Goal: Transaction & Acquisition: Purchase product/service

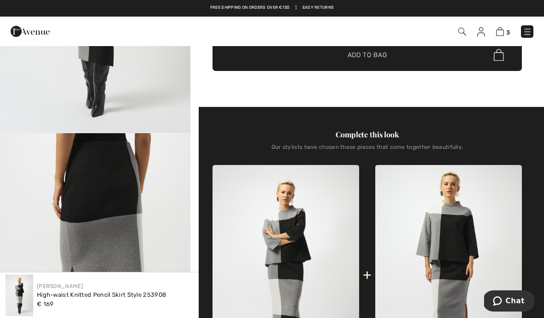
scroll to position [182, 0]
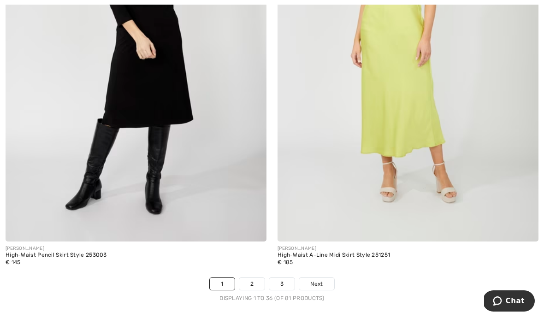
scroll to position [8017, 0]
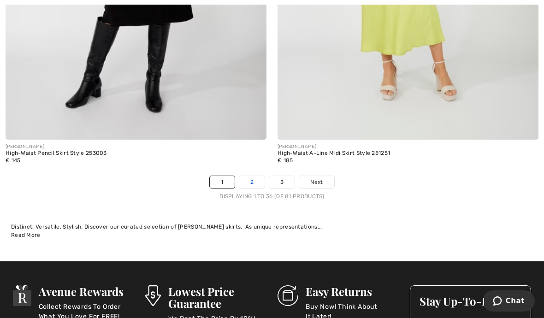
click at [252, 177] on link "2" at bounding box center [251, 182] width 25 height 12
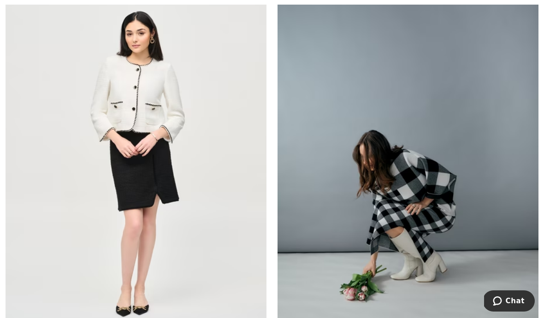
scroll to position [7368, 0]
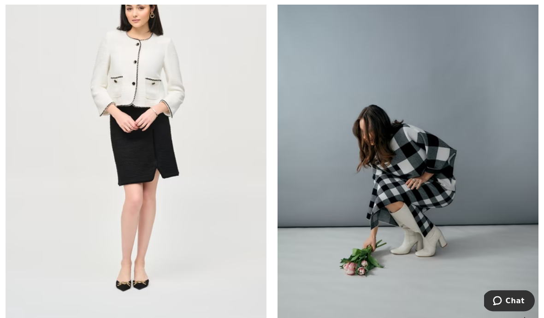
click at [432, 202] on img at bounding box center [408, 140] width 261 height 392
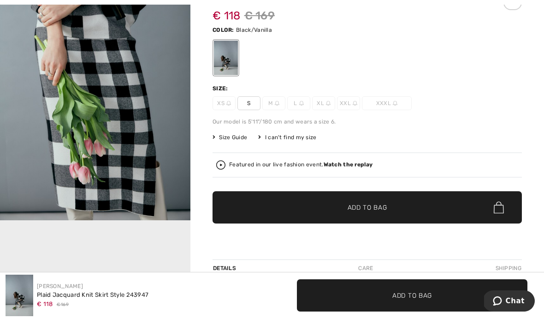
scroll to position [79, 0]
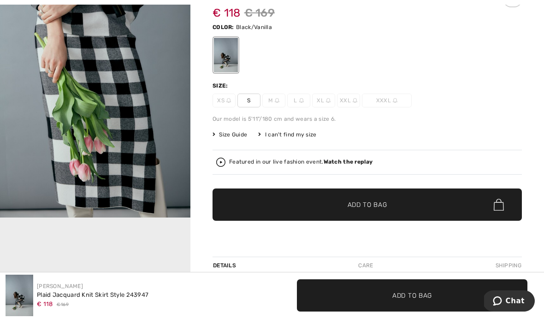
click at [383, 203] on span "Add to Bag" at bounding box center [368, 205] width 40 height 10
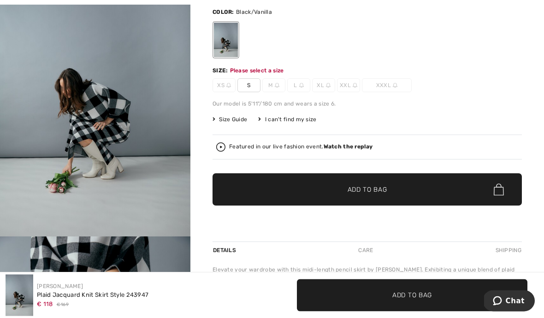
scroll to position [0, 0]
click at [152, 186] on img "1 / 11" at bounding box center [95, 94] width 190 height 286
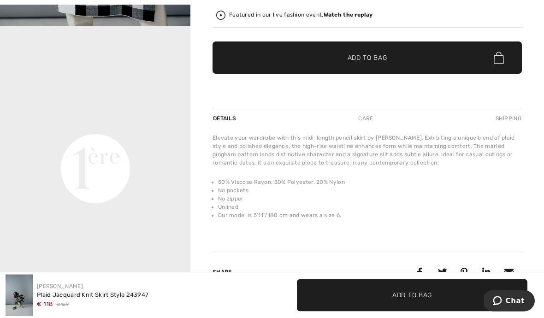
scroll to position [226, 0]
click at [427, 157] on div "Elevate your wardrobe with this midi-length pencil skirt by Joseph Ribkoff. Exh…" at bounding box center [367, 150] width 309 height 33
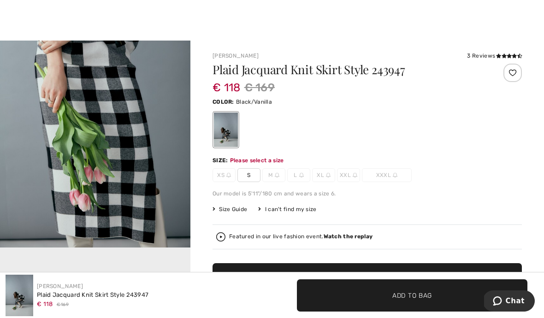
scroll to position [0, 0]
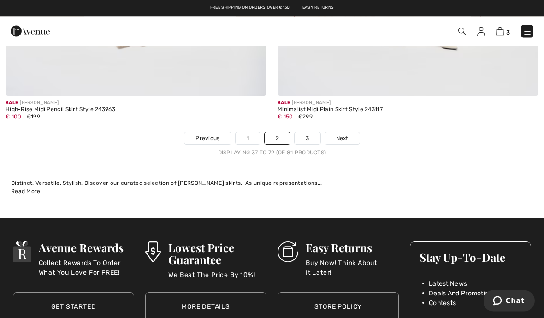
scroll to position [8052, 0]
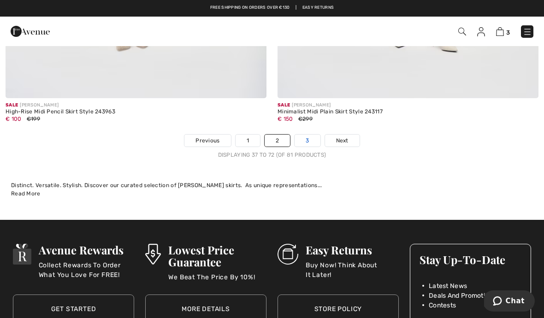
click at [309, 135] on link "3" at bounding box center [307, 141] width 25 height 12
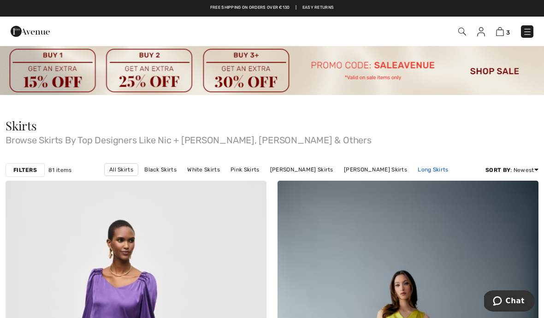
click at [413, 171] on link "Long Skirts" at bounding box center [433, 170] width 40 height 12
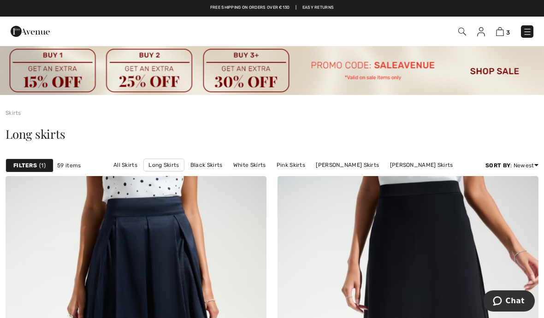
click at [461, 29] on img at bounding box center [462, 32] width 8 height 8
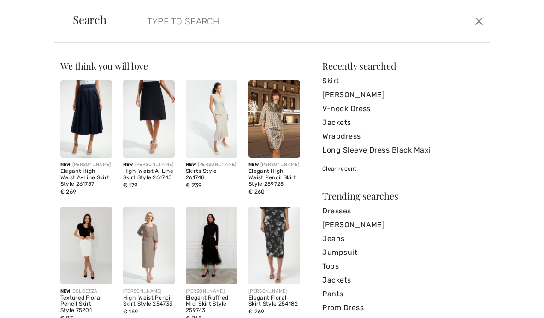
click at [374, 27] on input "search" at bounding box center [264, 21] width 249 height 28
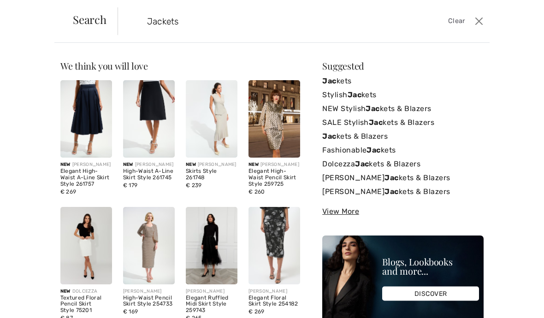
type input "Jackets"
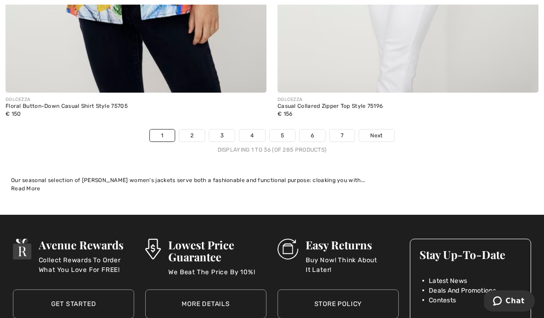
scroll to position [8051, 0]
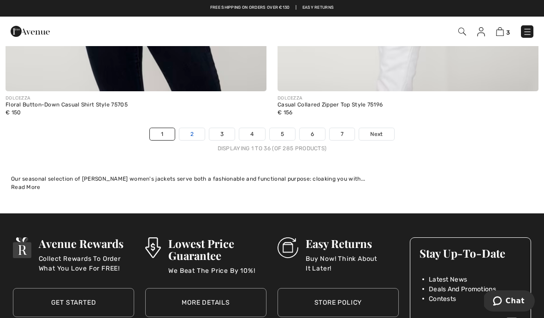
click at [186, 133] on link "2" at bounding box center [191, 134] width 25 height 12
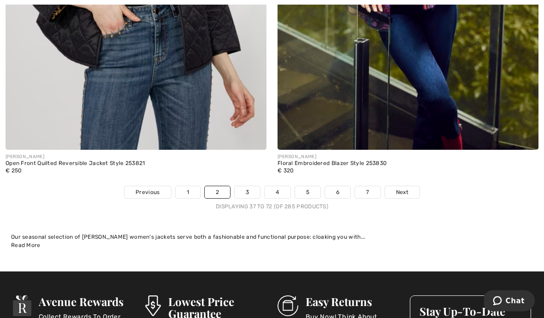
scroll to position [8102, 0]
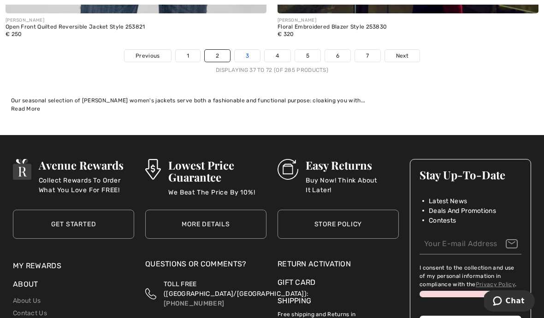
click at [249, 52] on link "3" at bounding box center [247, 56] width 25 height 12
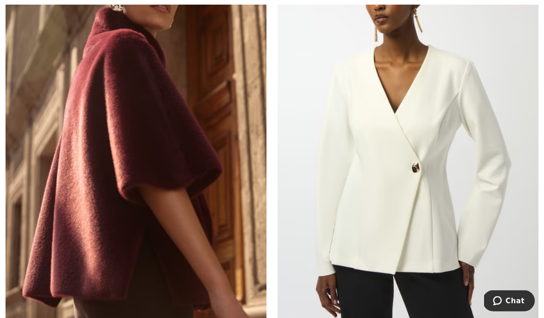
scroll to position [1552, 0]
click at [161, 151] on img at bounding box center [136, 135] width 261 height 392
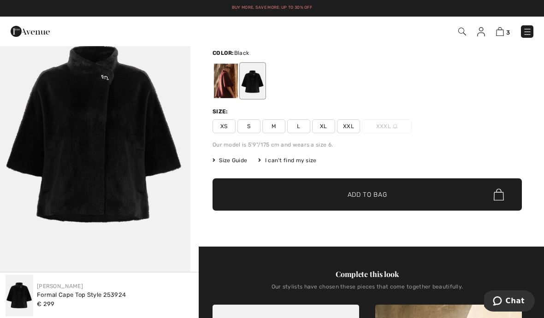
scroll to position [28, 0]
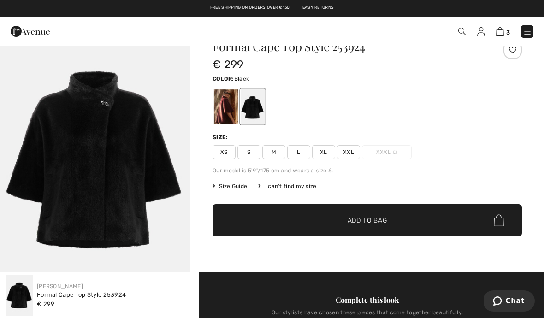
click at [228, 106] on div at bounding box center [226, 106] width 24 height 35
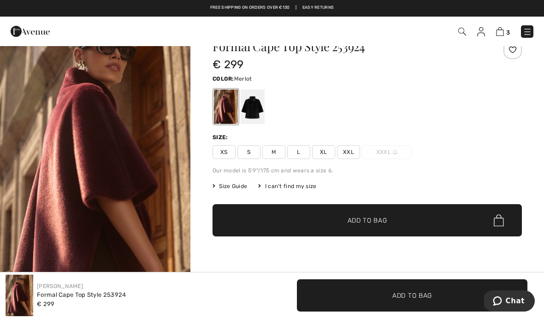
click at [245, 108] on div at bounding box center [253, 106] width 24 height 35
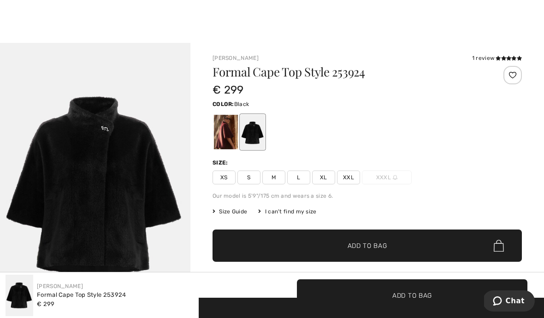
scroll to position [15, 0]
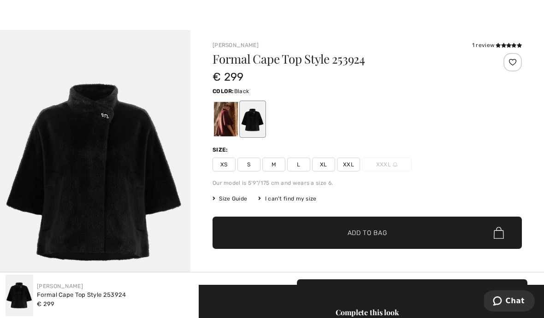
click at [273, 161] on span "M" at bounding box center [273, 165] width 23 height 14
click at [370, 237] on span "Add to Bag" at bounding box center [368, 233] width 40 height 10
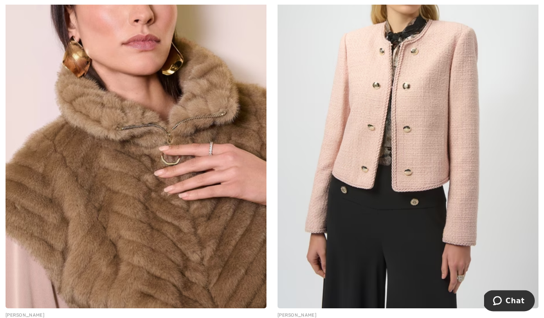
scroll to position [3438, 0]
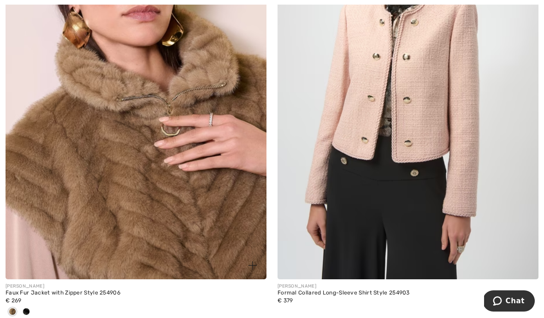
click at [208, 233] on img at bounding box center [136, 84] width 261 height 392
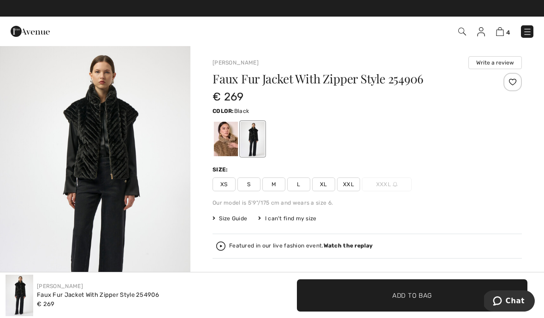
click at [120, 160] on img "1 / 6" at bounding box center [95, 187] width 190 height 285
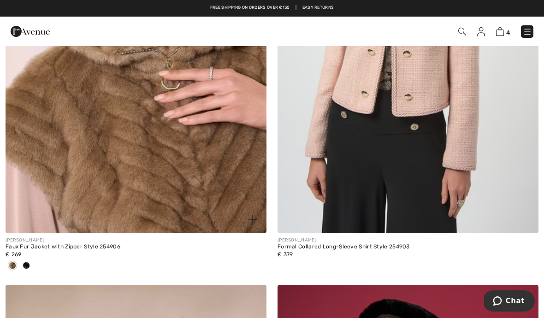
click at [226, 176] on img at bounding box center [136, 38] width 261 height 392
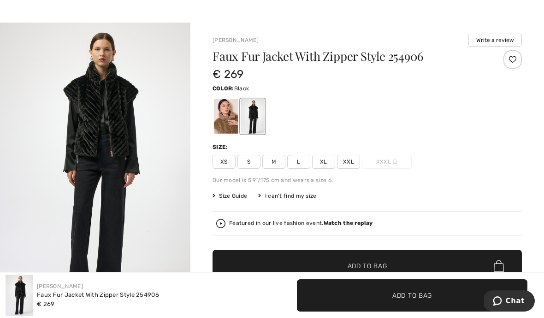
scroll to position [25, 0]
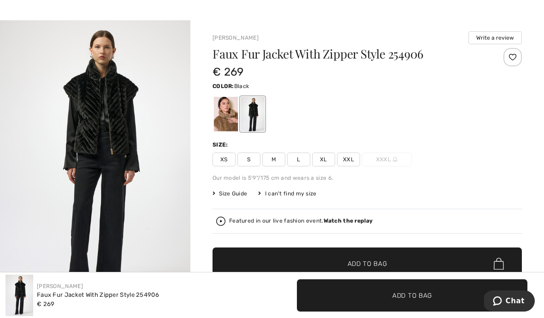
click at [223, 114] on div at bounding box center [226, 114] width 24 height 35
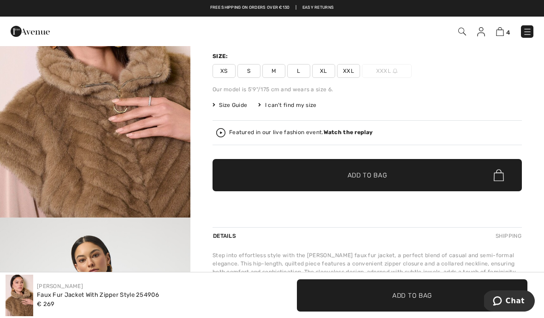
scroll to position [113, 0]
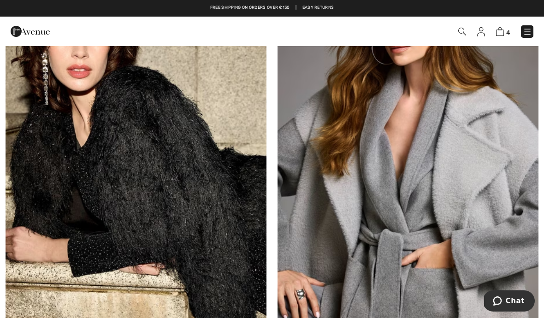
scroll to position [7800, 0]
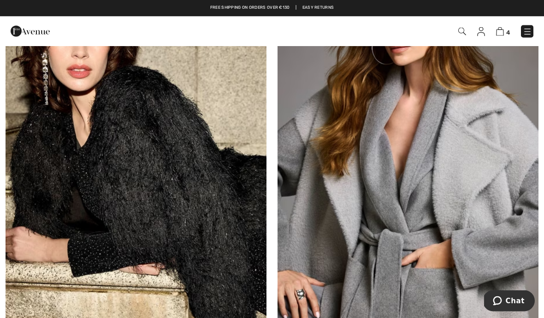
click at [476, 243] on img at bounding box center [408, 156] width 261 height 392
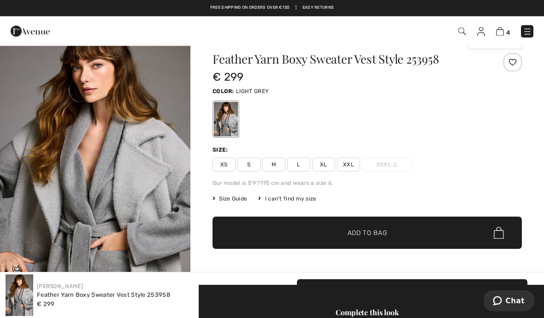
scroll to position [13, 0]
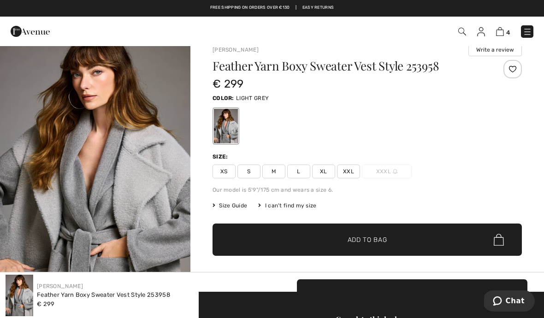
click at [271, 170] on span "M" at bounding box center [273, 172] width 23 height 14
click at [346, 241] on span "✔ Added to Bag" at bounding box center [354, 240] width 56 height 10
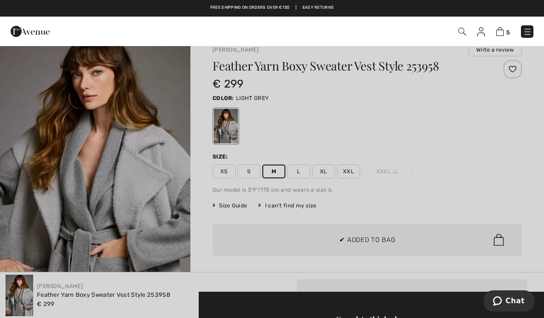
click at [427, 241] on div at bounding box center [272, 159] width 544 height 318
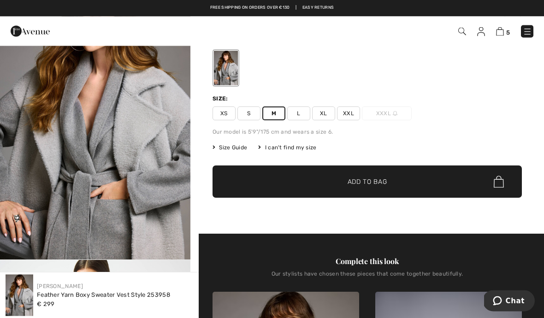
scroll to position [61, 0]
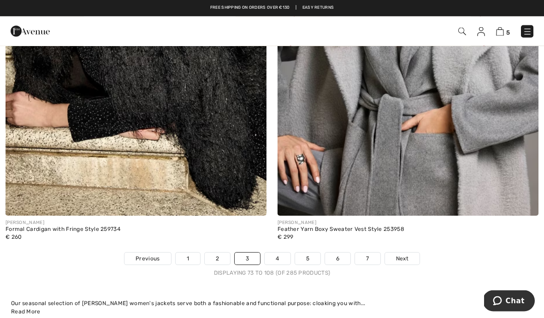
scroll to position [7940, 0]
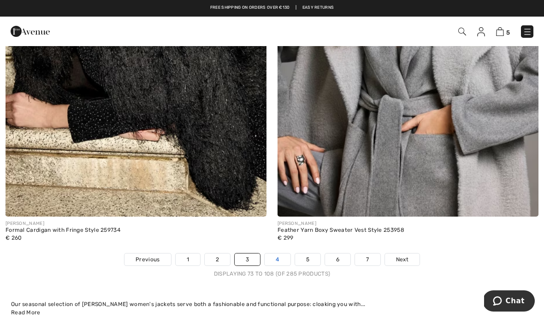
click at [279, 255] on link "4" at bounding box center [277, 260] width 25 height 12
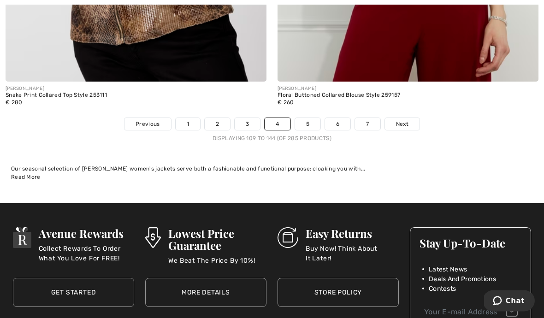
scroll to position [8018, 0]
click at [307, 120] on link "5" at bounding box center [307, 124] width 25 height 12
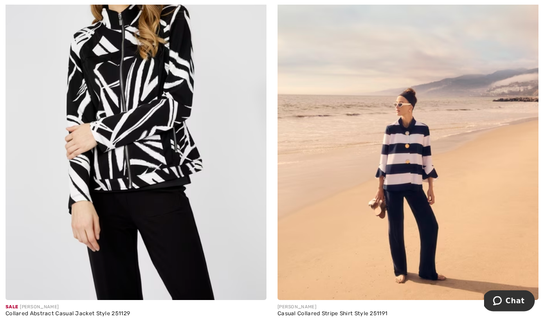
scroll to position [1582, 0]
click at [415, 153] on img at bounding box center [408, 105] width 261 height 392
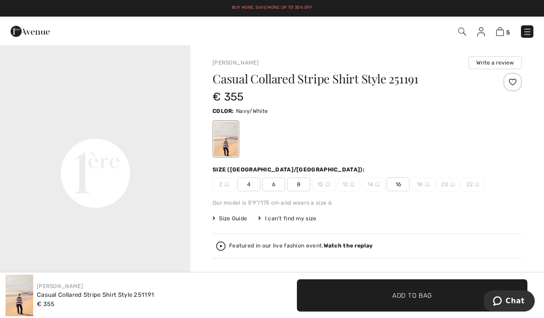
scroll to position [574, 0]
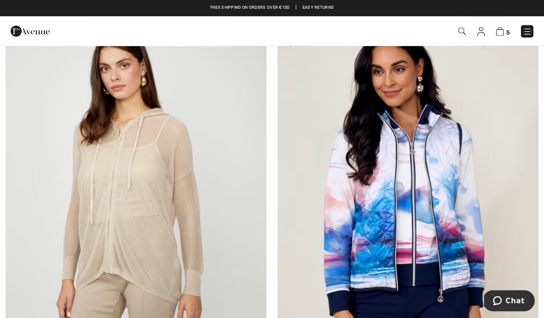
scroll to position [5063, 0]
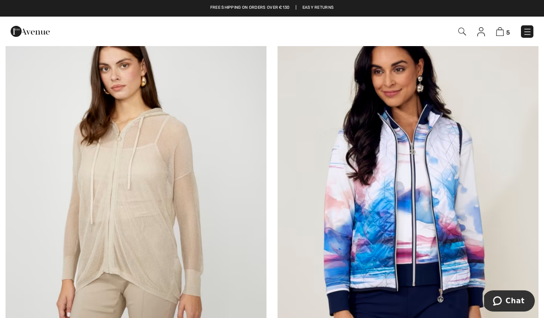
click at [158, 187] on img at bounding box center [136, 201] width 261 height 392
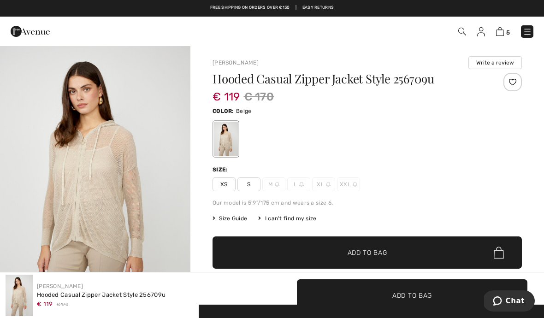
click at [410, 166] on div "Size:" at bounding box center [367, 170] width 309 height 8
click at [250, 184] on span "S" at bounding box center [248, 185] width 23 height 14
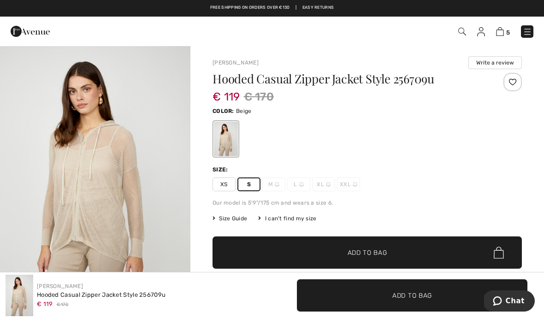
click at [398, 255] on span "✔ Added to Bag Add to Bag" at bounding box center [367, 253] width 309 height 32
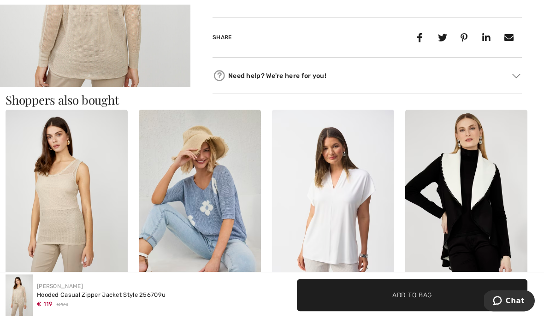
scroll to position [767, 0]
click at [349, 231] on img at bounding box center [333, 202] width 122 height 184
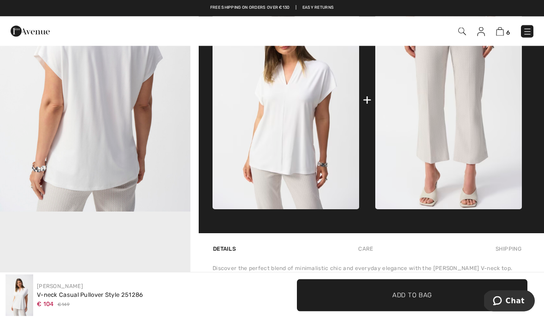
scroll to position [393, 0]
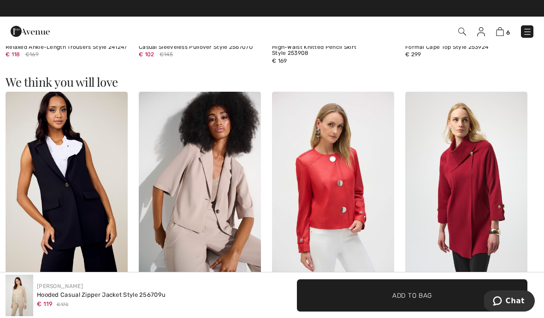
scroll to position [969, 0]
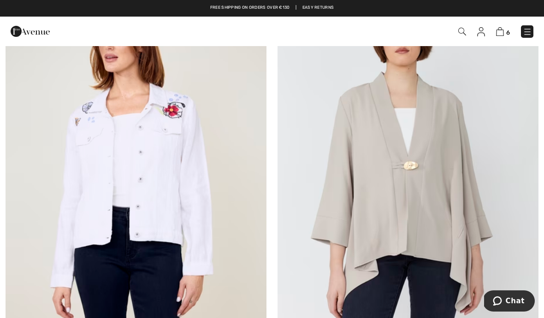
scroll to position [5599, 0]
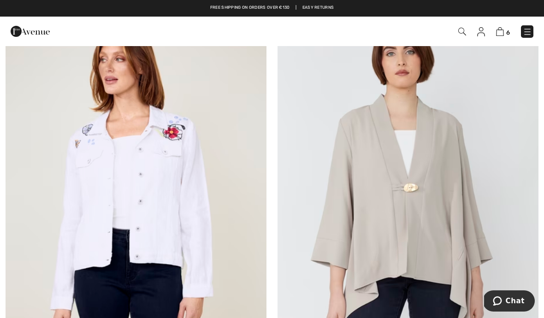
click at [421, 222] on img at bounding box center [408, 197] width 261 height 392
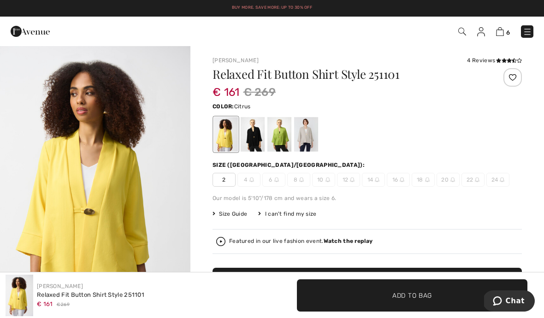
click at [301, 135] on div at bounding box center [306, 134] width 24 height 35
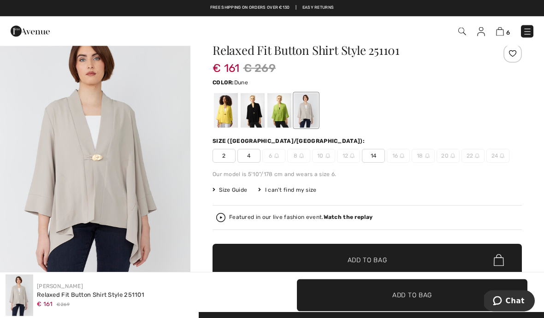
scroll to position [24, 0]
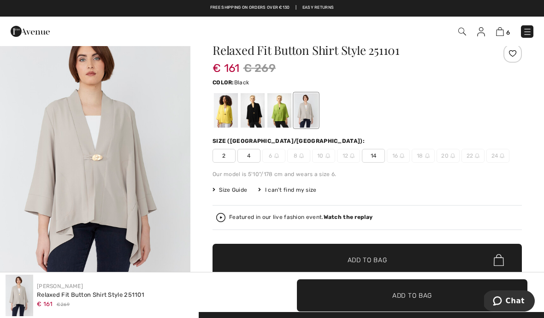
click at [247, 114] on div at bounding box center [253, 110] width 24 height 35
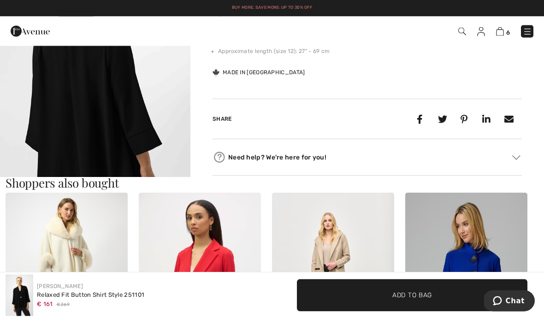
scroll to position [385, 0]
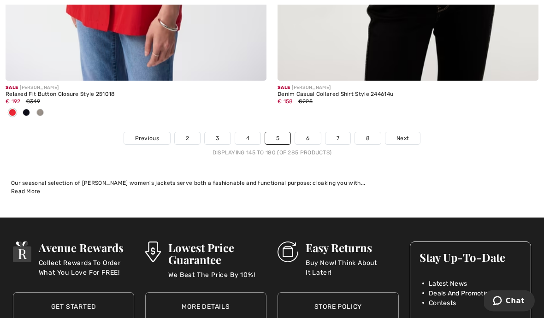
scroll to position [8055, 0]
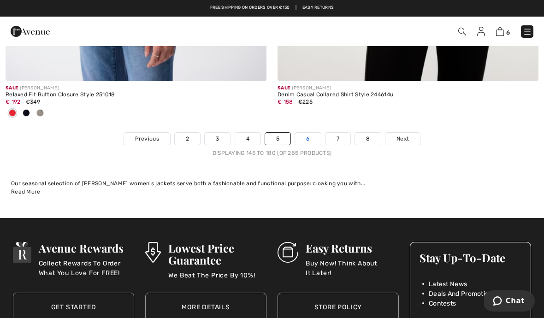
click at [310, 133] on link "6" at bounding box center [307, 139] width 25 height 12
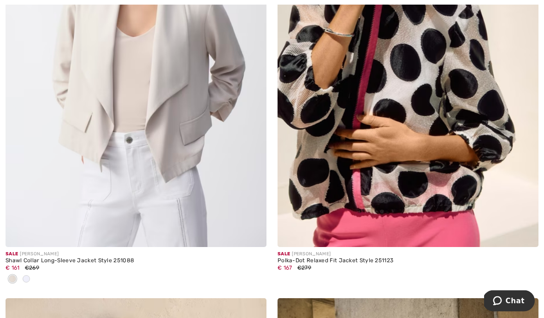
scroll to position [4372, 0]
click at [398, 158] on img at bounding box center [408, 52] width 261 height 392
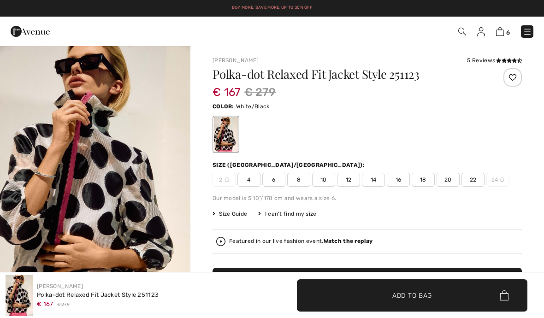
checkbox input "true"
click at [270, 179] on span "6" at bounding box center [273, 180] width 23 height 14
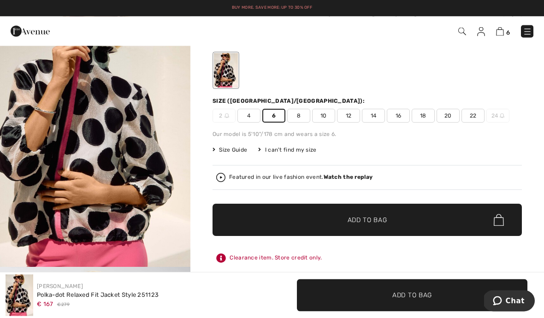
scroll to position [75, 0]
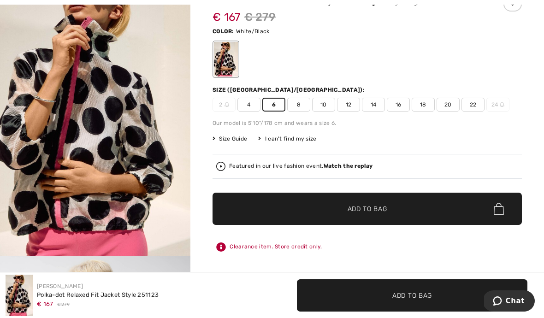
click at [388, 214] on span "✔ Added to Bag Add to Bag" at bounding box center [367, 209] width 309 height 32
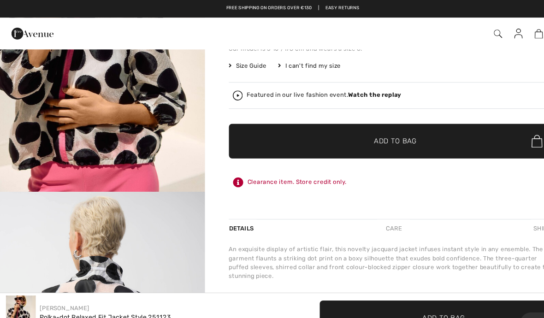
scroll to position [144, 0]
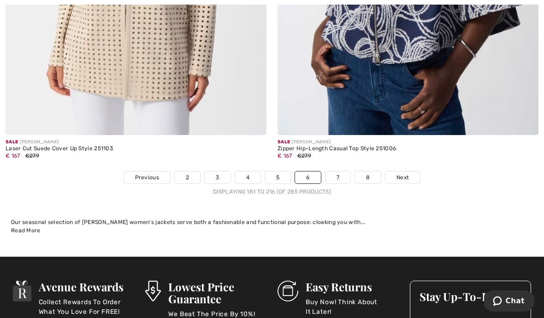
scroll to position [8043, 0]
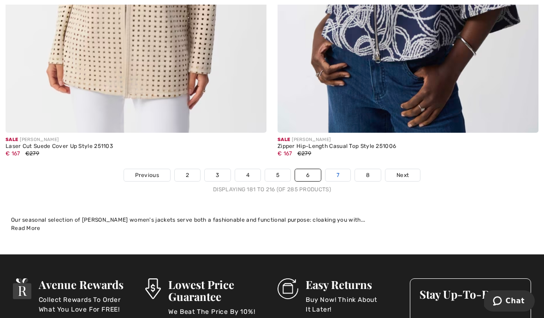
click at [330, 169] on link "7" at bounding box center [338, 175] width 25 height 12
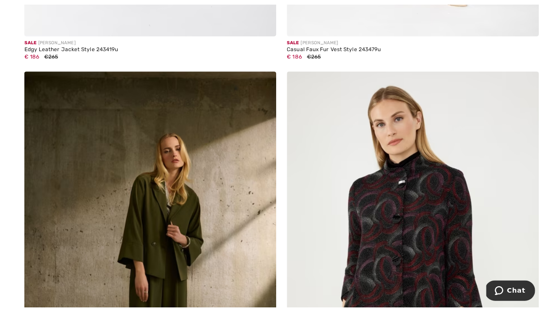
scroll to position [1445, 0]
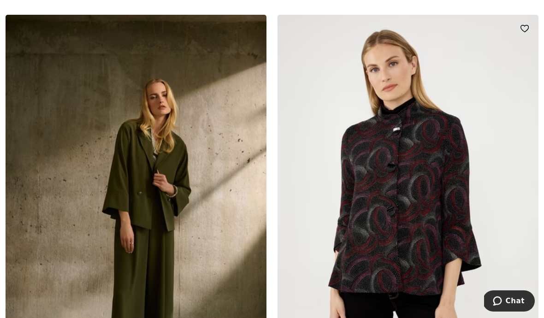
click at [418, 160] on img at bounding box center [408, 211] width 261 height 392
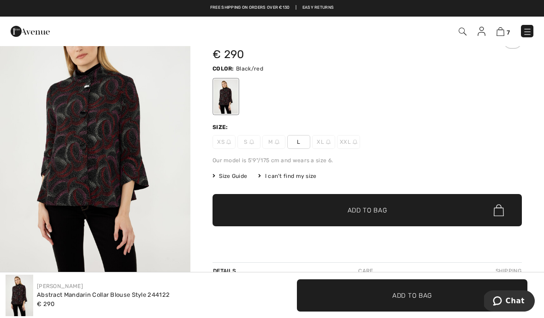
scroll to position [39, 0]
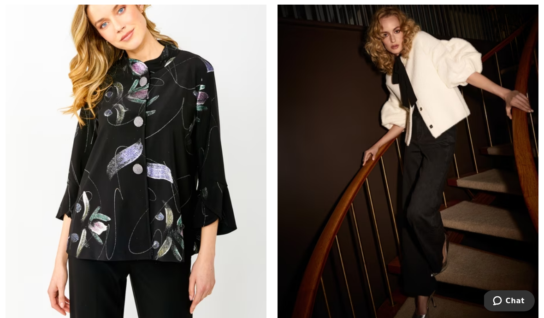
scroll to position [2030, 0]
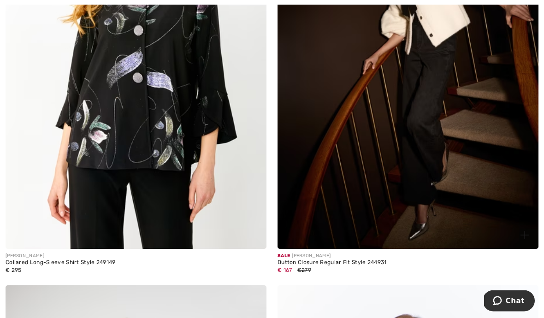
click at [461, 147] on img at bounding box center [408, 54] width 261 height 392
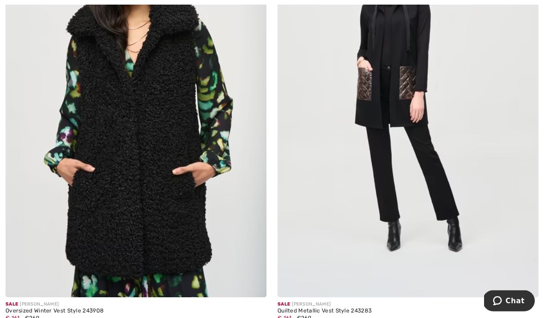
scroll to position [7787, 0]
click at [186, 169] on img at bounding box center [136, 102] width 261 height 392
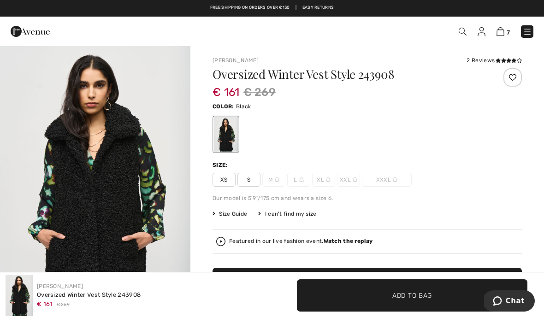
click at [415, 119] on div at bounding box center [367, 134] width 309 height 38
click at [251, 178] on span "S" at bounding box center [248, 180] width 23 height 14
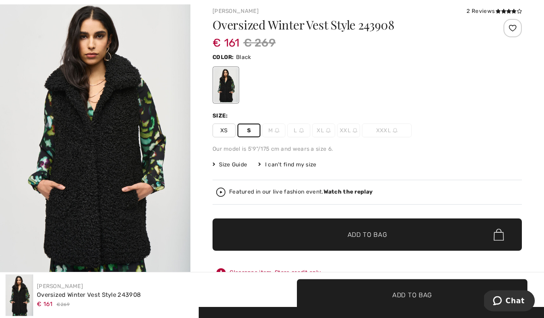
scroll to position [50, 0]
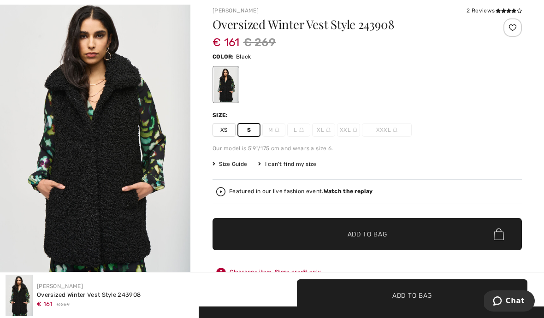
click at [394, 240] on span "✔ Added to Bag Add to Bag" at bounding box center [367, 234] width 309 height 32
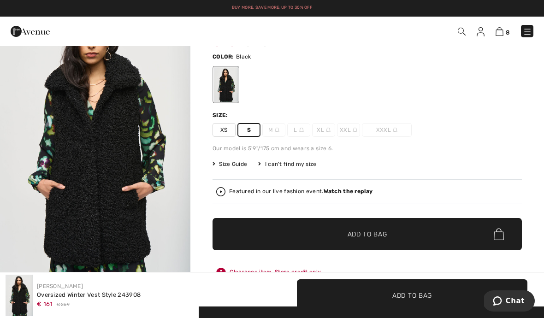
click at [111, 154] on img "1 / 6" at bounding box center [95, 137] width 190 height 285
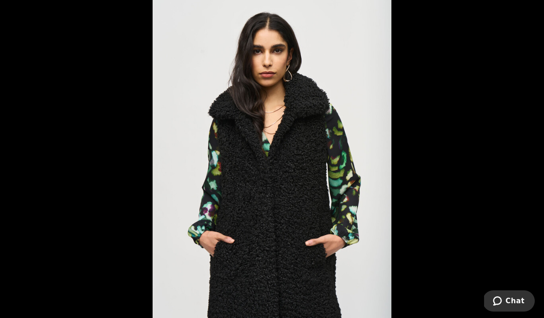
scroll to position [90, 0]
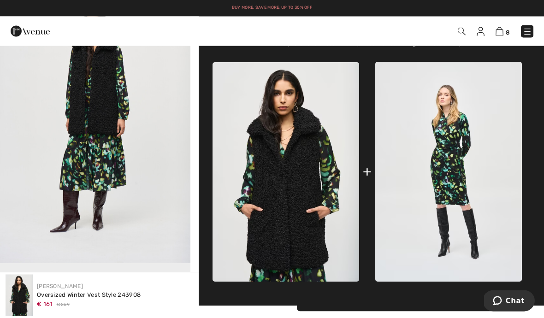
scroll to position [333, 0]
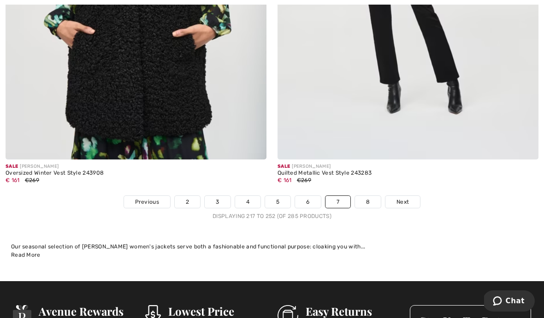
scroll to position [7966, 0]
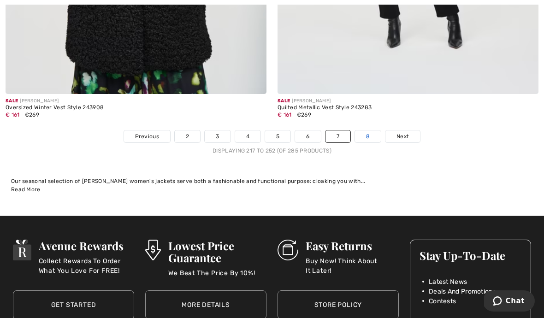
click at [363, 133] on link "8" at bounding box center [368, 137] width 26 height 12
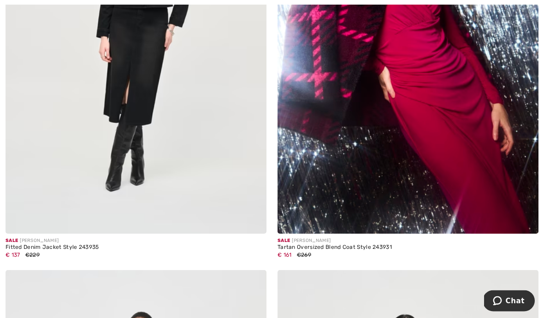
scroll to position [335, 0]
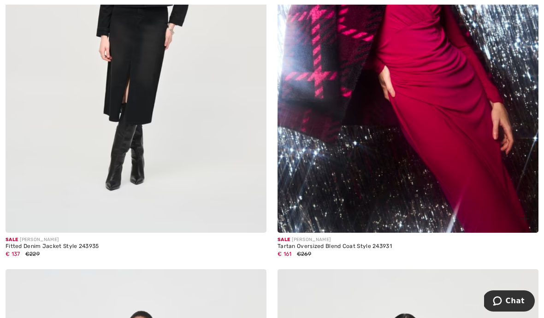
click at [356, 102] on img at bounding box center [408, 37] width 261 height 392
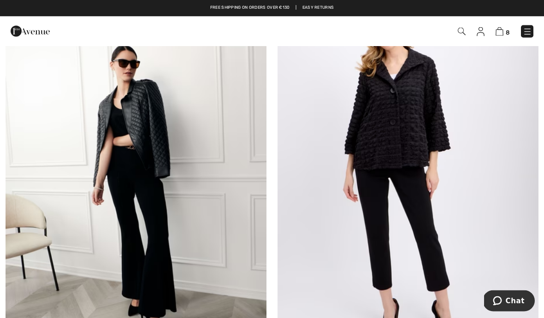
scroll to position [4676, 0]
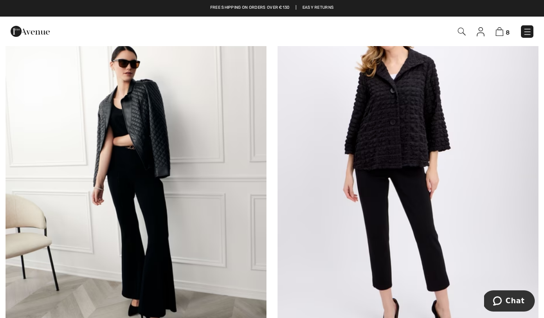
click at [148, 125] on img at bounding box center [136, 170] width 261 height 392
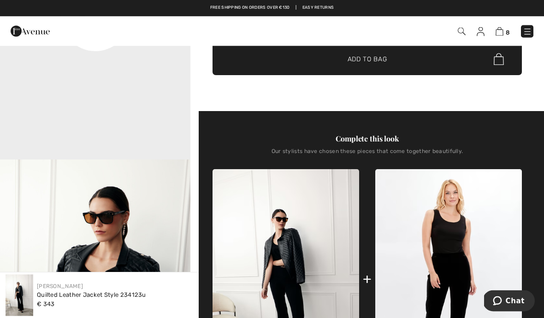
scroll to position [174, 0]
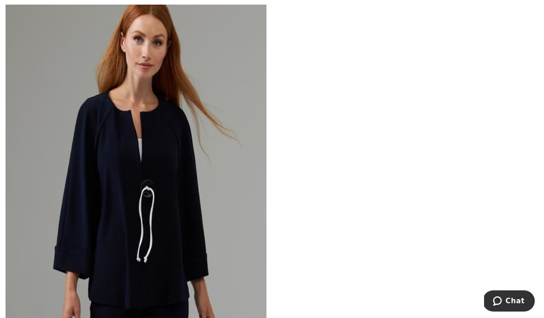
scroll to position [7351, 0]
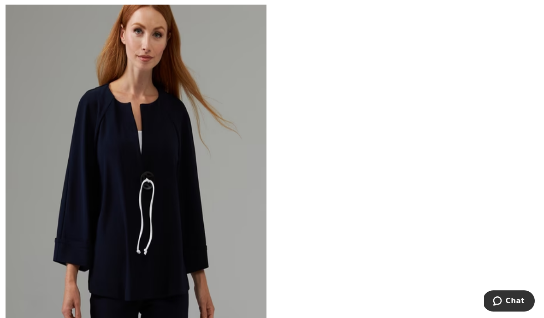
click at [169, 177] on img at bounding box center [136, 162] width 261 height 392
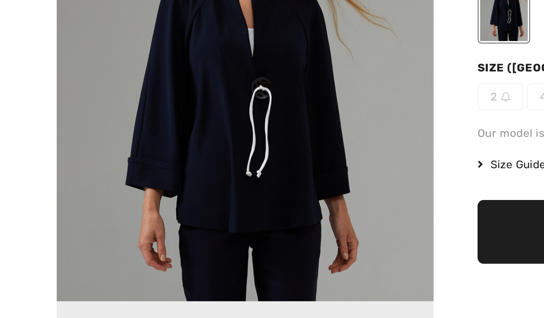
scroll to position [42, 0]
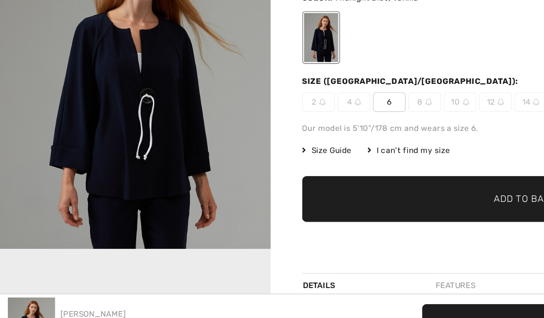
click at [356, 201] on span "Add to Bag" at bounding box center [368, 206] width 40 height 10
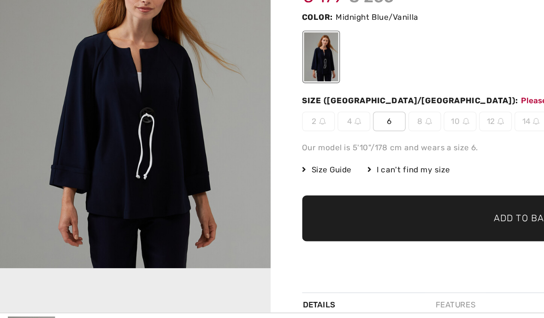
click at [276, 131] on span "6" at bounding box center [273, 138] width 23 height 14
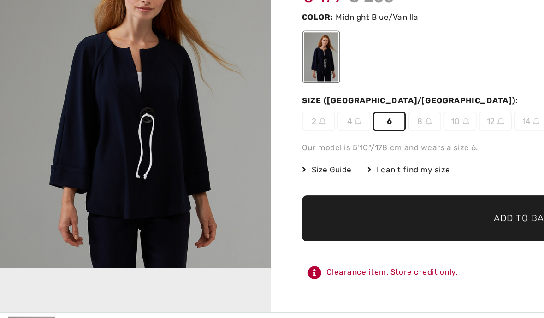
click at [347, 201] on span "✔ Added to Bag" at bounding box center [354, 206] width 56 height 10
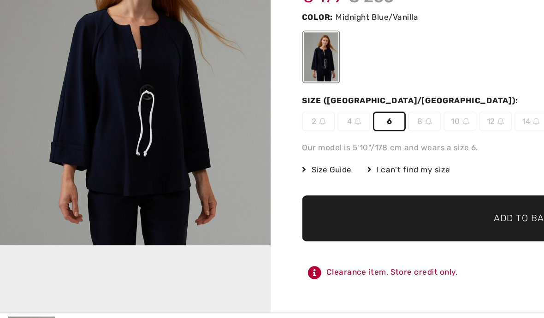
scroll to position [0, 0]
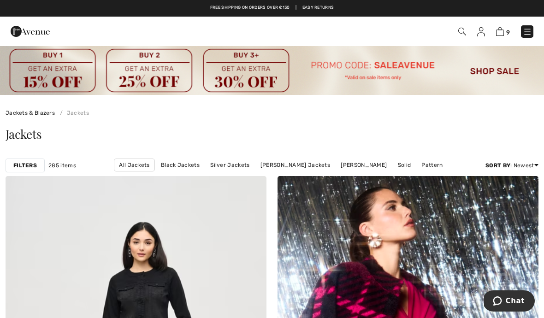
click at [523, 35] on img at bounding box center [527, 31] width 9 height 9
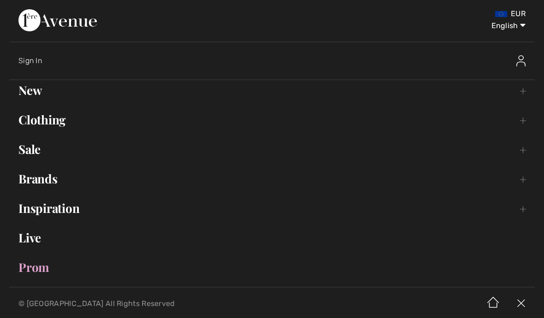
click at [516, 122] on link "Clothing Toggle submenu" at bounding box center [272, 120] width 526 height 20
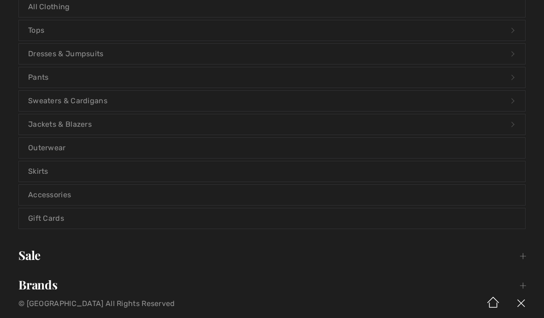
scroll to position [139, 0]
click at [97, 101] on link "Sweaters & Cardigans Open submenu" at bounding box center [272, 100] width 506 height 20
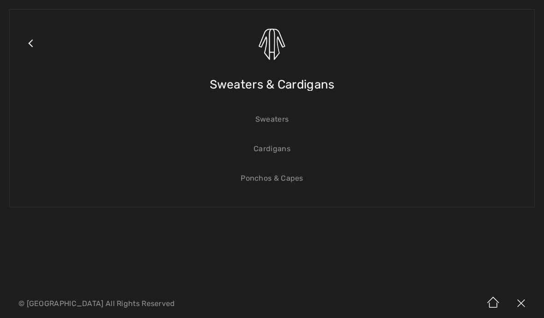
click at [276, 125] on link "Sweaters" at bounding box center [272, 119] width 506 height 20
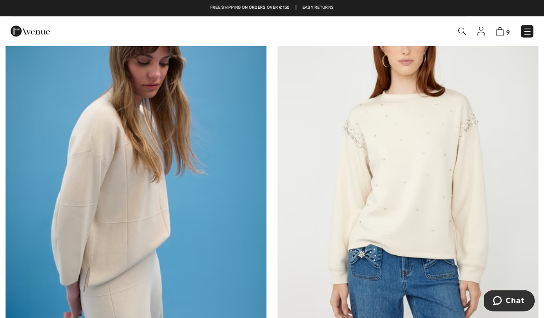
scroll to position [630, 0]
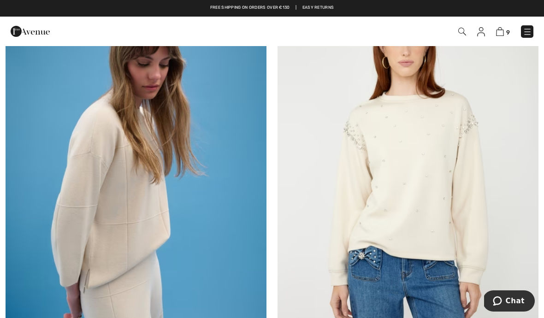
click at [166, 196] on img at bounding box center [136, 170] width 261 height 392
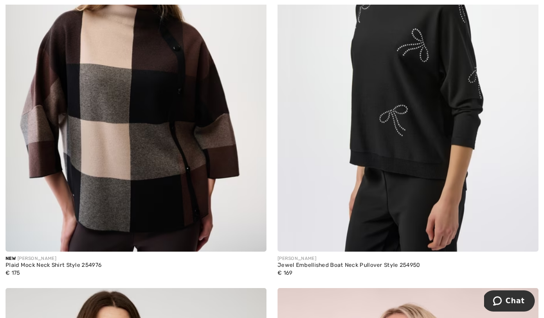
scroll to position [3045, 0]
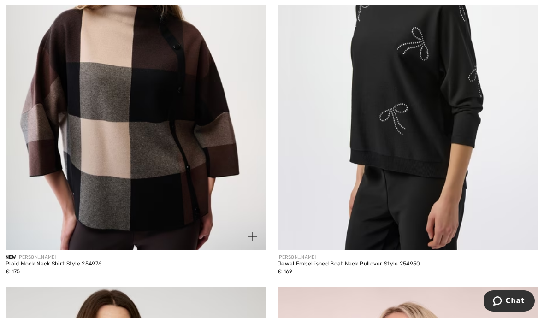
click at [202, 160] on img at bounding box center [136, 55] width 261 height 392
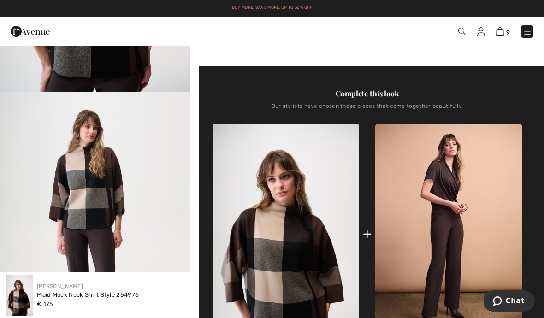
scroll to position [220, 0]
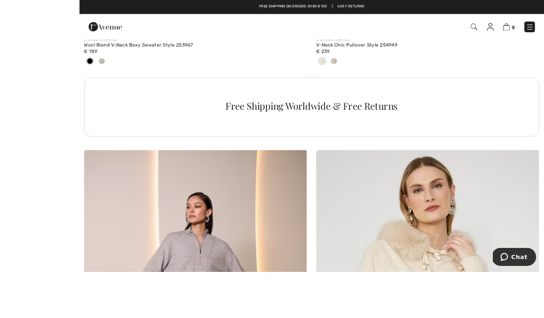
scroll to position [5538, 0]
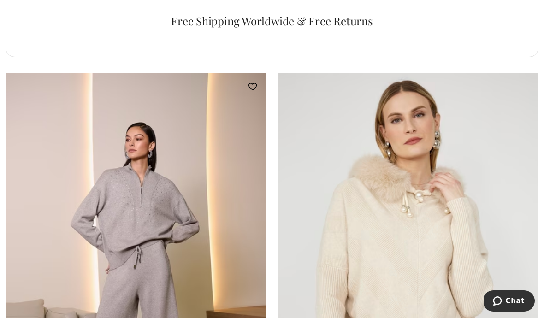
click at [201, 208] on img at bounding box center [136, 269] width 261 height 392
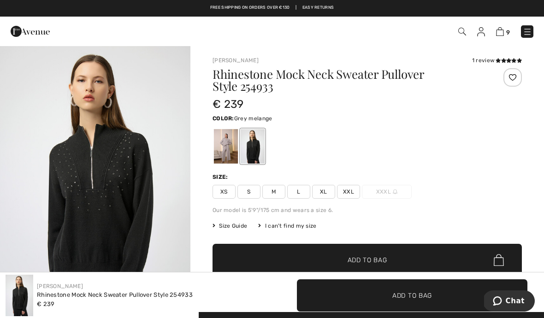
click at [230, 148] on div at bounding box center [226, 146] width 24 height 35
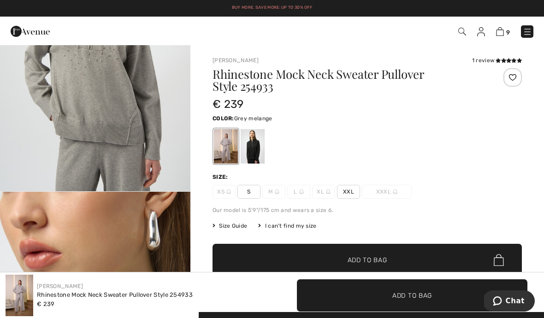
scroll to position [407, 0]
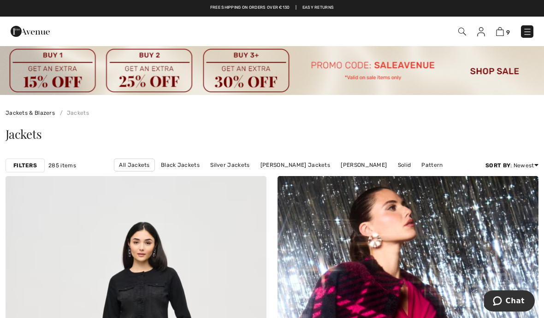
click at [461, 33] on img at bounding box center [462, 32] width 8 height 8
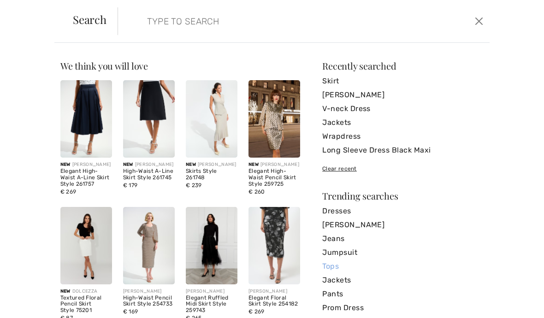
click at [338, 266] on link "Tops" at bounding box center [402, 267] width 161 height 14
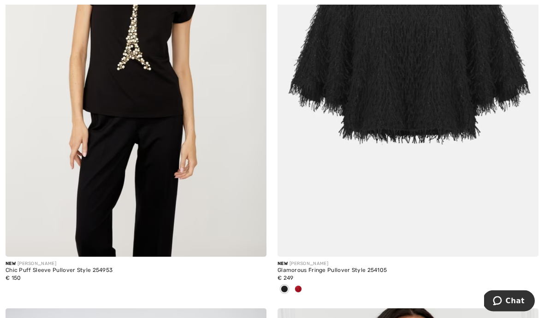
scroll to position [743, 0]
click at [140, 126] on img at bounding box center [136, 61] width 261 height 392
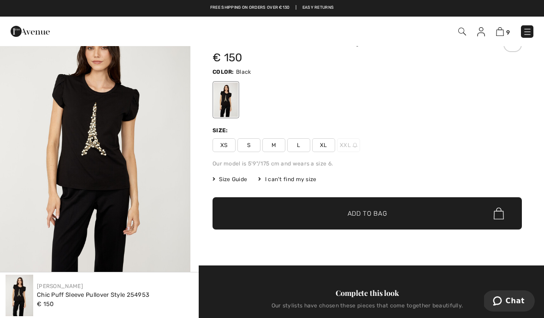
scroll to position [36, 0]
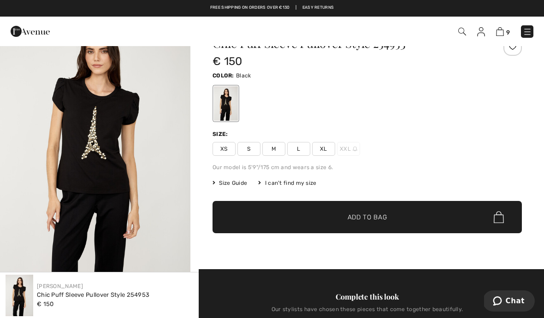
click at [270, 146] on span "M" at bounding box center [273, 149] width 23 height 14
click at [388, 218] on span "✔ Added to Bag Add to Bag" at bounding box center [367, 217] width 309 height 32
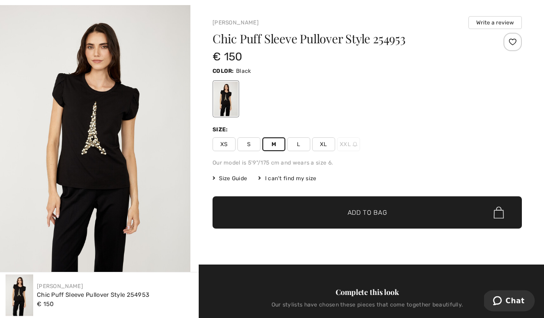
scroll to position [40, 0]
click at [298, 140] on span "L" at bounding box center [298, 144] width 23 height 14
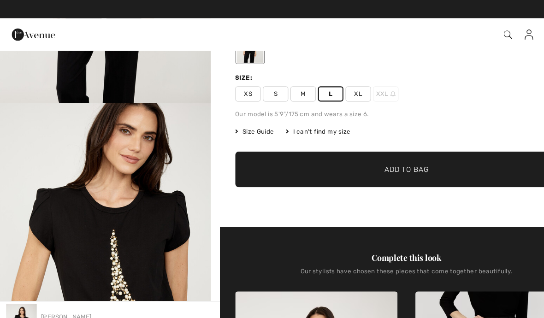
scroll to position [0, 0]
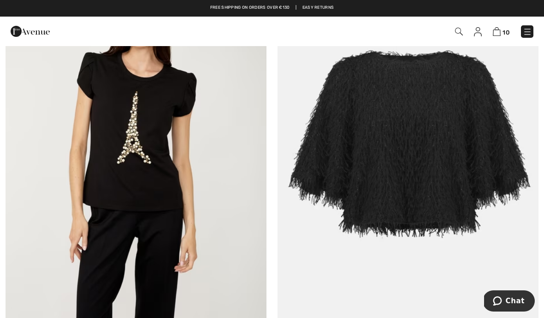
scroll to position [653, 0]
